Goal: Find specific page/section: Locate item on page

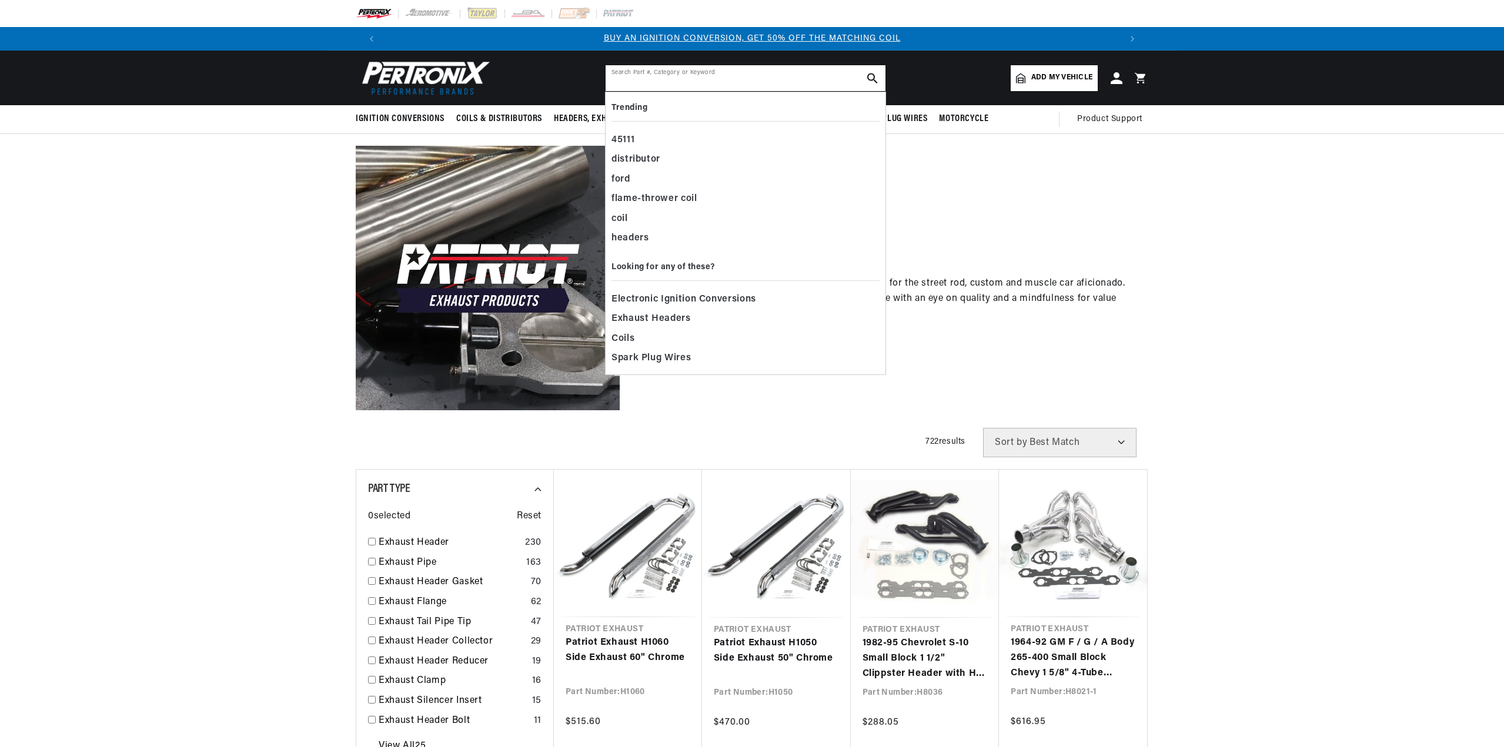
click at [682, 73] on input "text" at bounding box center [745, 78] width 280 height 26
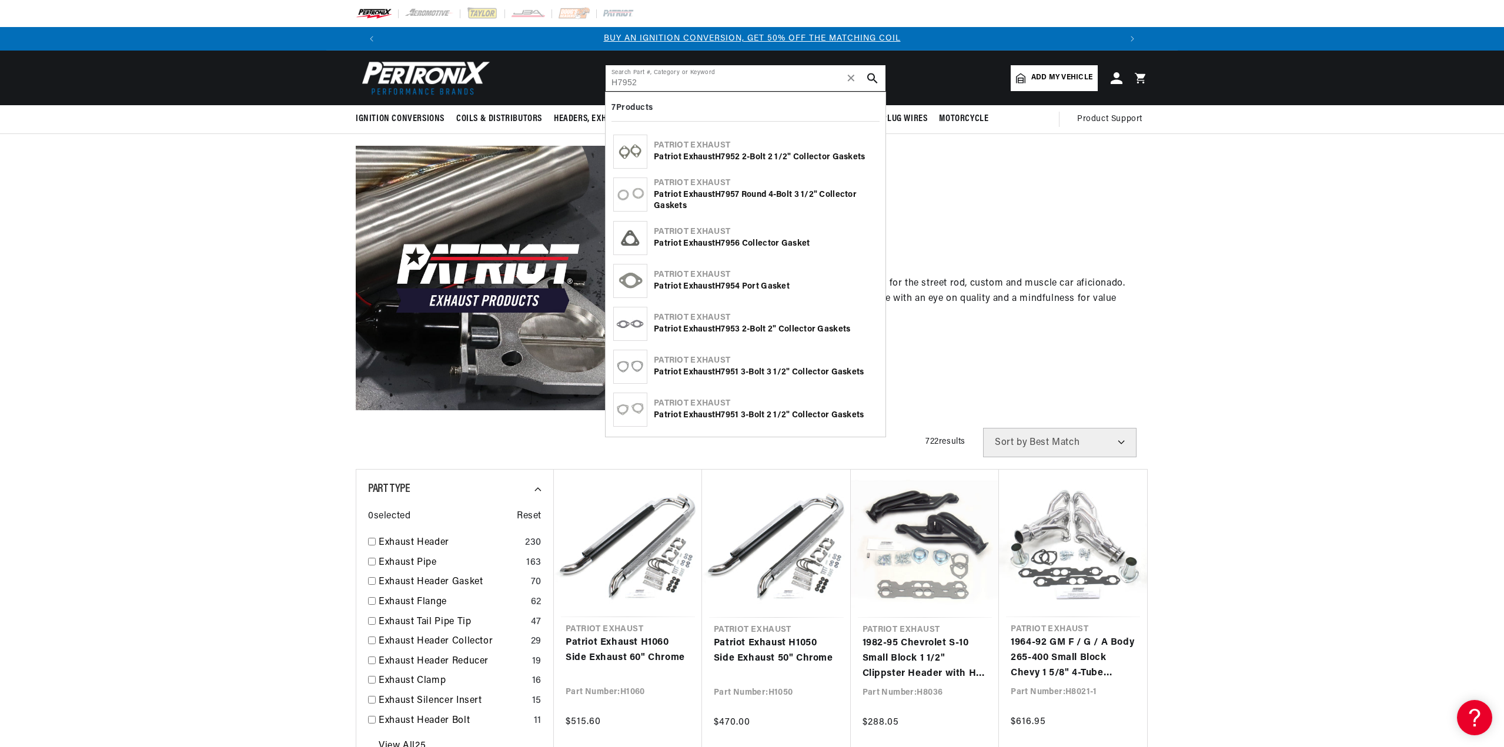
type input "H7952"
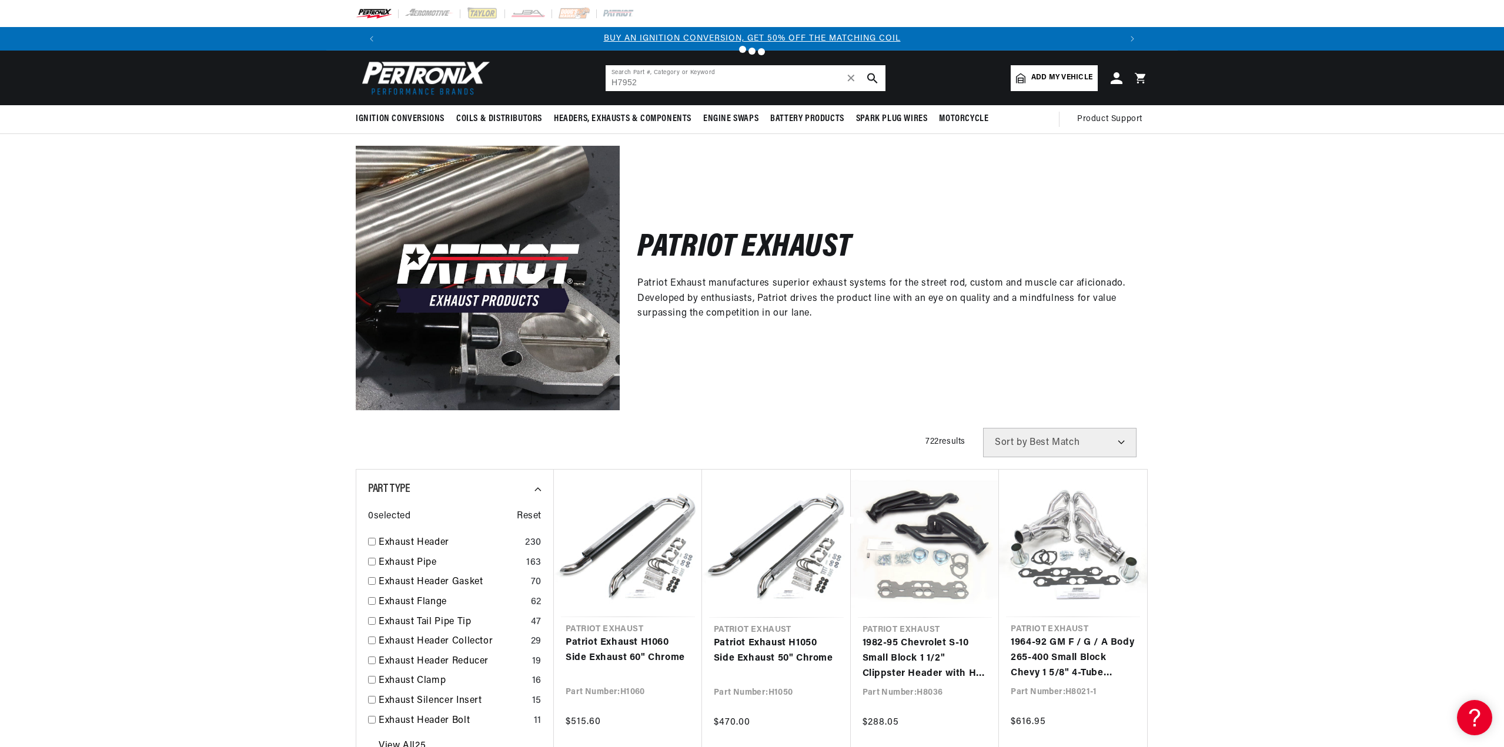
scroll to position [0, 76]
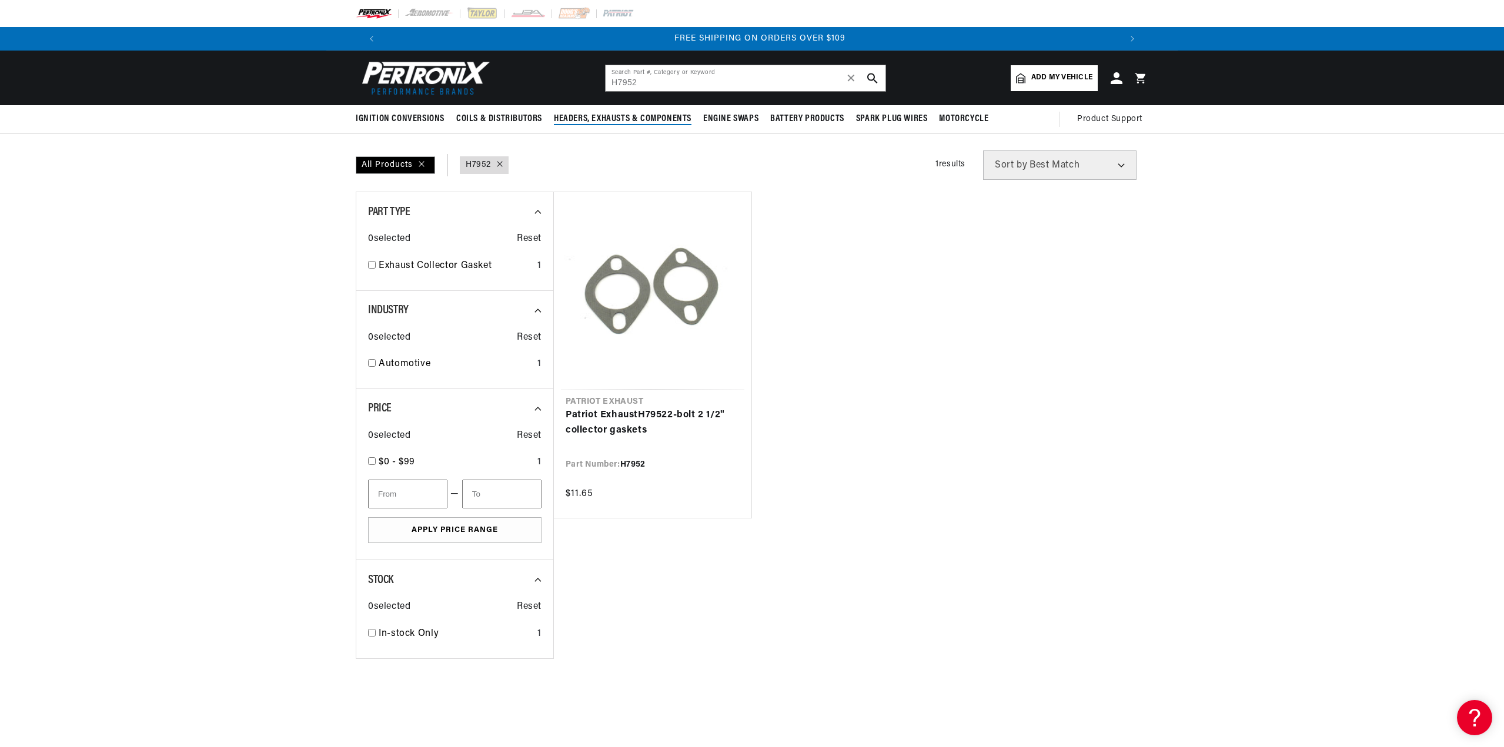
scroll to position [0, 1468]
